Goal: Task Accomplishment & Management: Manage account settings

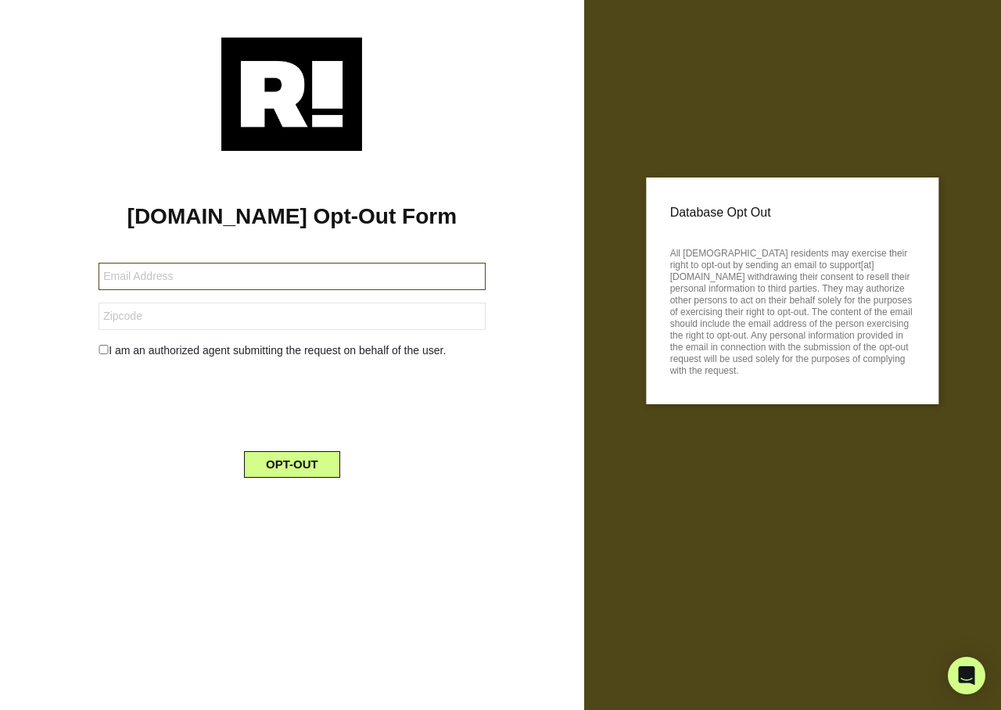
type input "baldeagle810@yahoo.com"
type input "78654"
type input "[EMAIL_ADDRESS]"
type input "45404"
